Goal: Find specific page/section: Find specific page/section

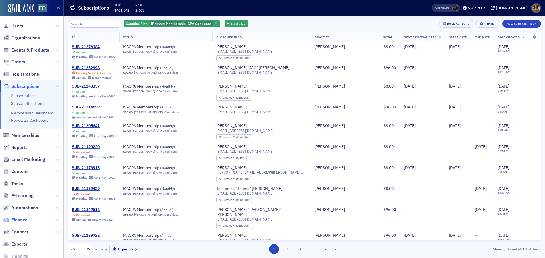
click at [25, 220] on span "Finance" at bounding box center [19, 220] width 16 height 6
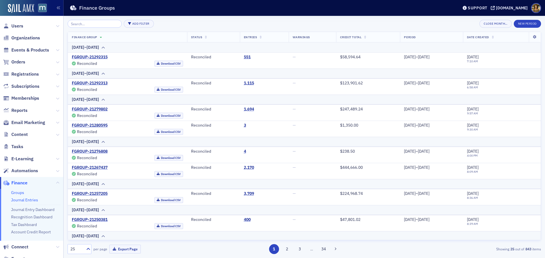
click at [16, 200] on link "Journal Entries" at bounding box center [24, 200] width 27 height 5
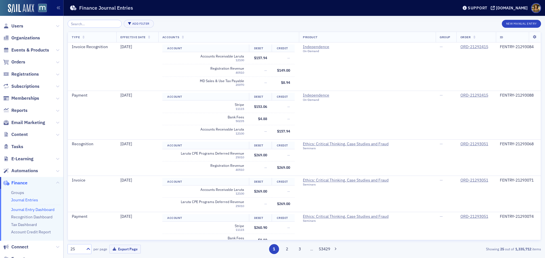
click at [42, 209] on link "Journal Entry Dashboard" at bounding box center [32, 209] width 43 height 5
